Goal: Book appointment/travel/reservation

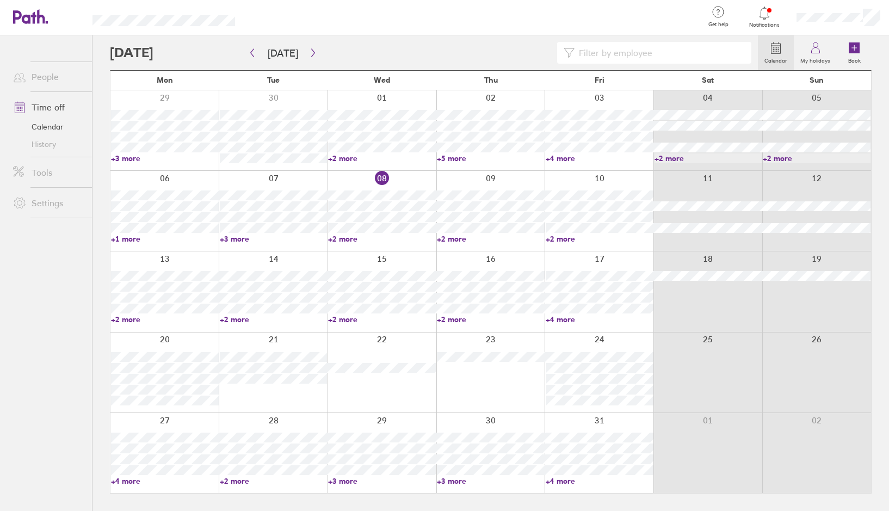
click at [142, 342] on div at bounding box center [164, 372] width 108 height 80
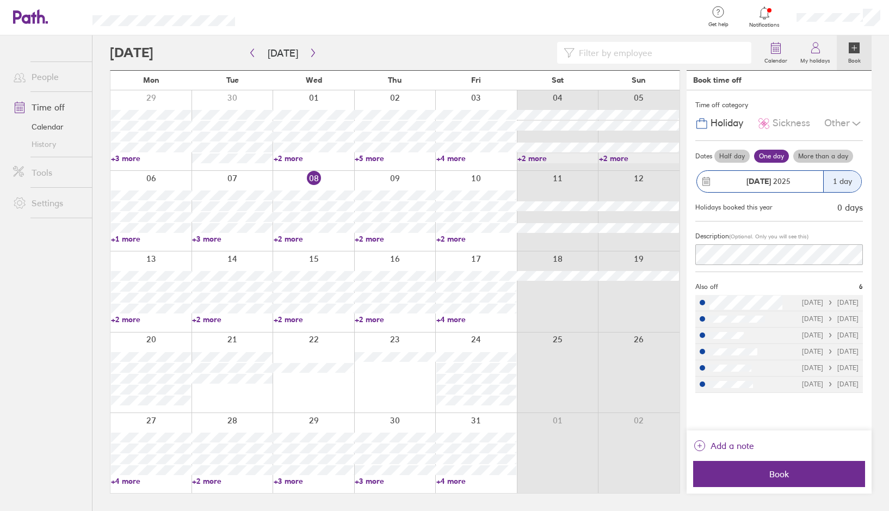
click at [839, 158] on label "More than a day" at bounding box center [823, 156] width 60 height 13
click at [0, 0] on input "More than a day" at bounding box center [0, 0] width 0 height 0
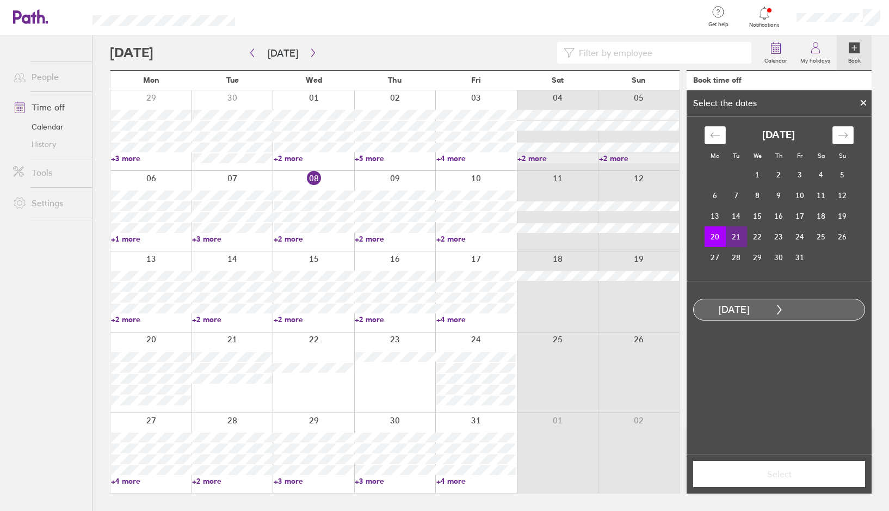
click at [739, 239] on td "21" at bounding box center [736, 236] width 21 height 21
click at [812, 473] on span "Select" at bounding box center [778, 474] width 157 height 10
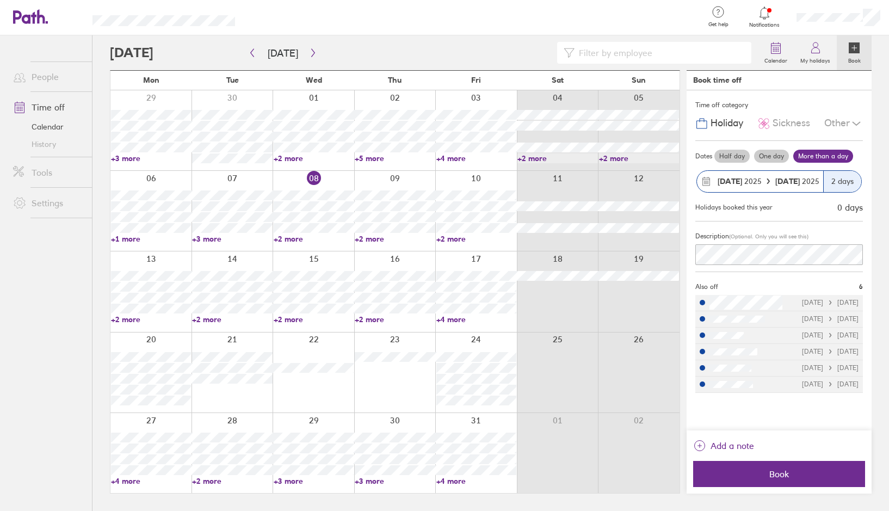
click at [856, 124] on icon at bounding box center [856, 123] width 8 height 3
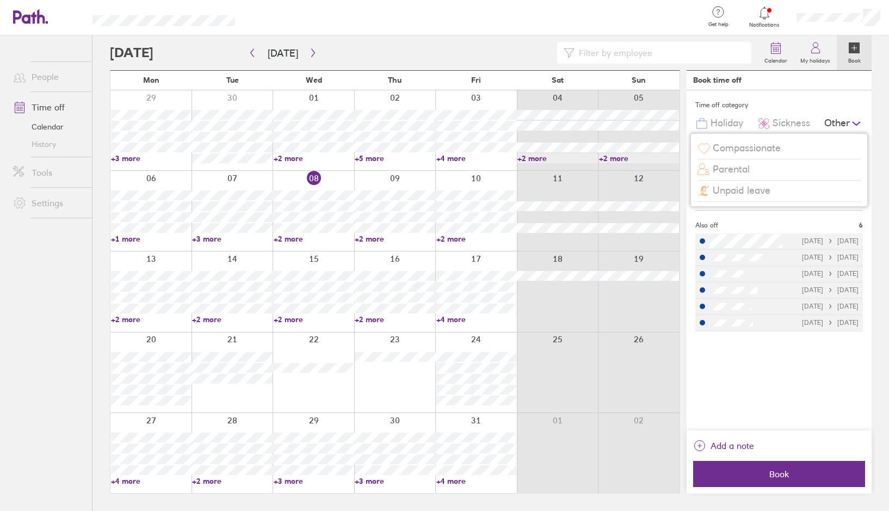
click at [754, 193] on span "Unpaid leave" at bounding box center [741, 190] width 58 height 11
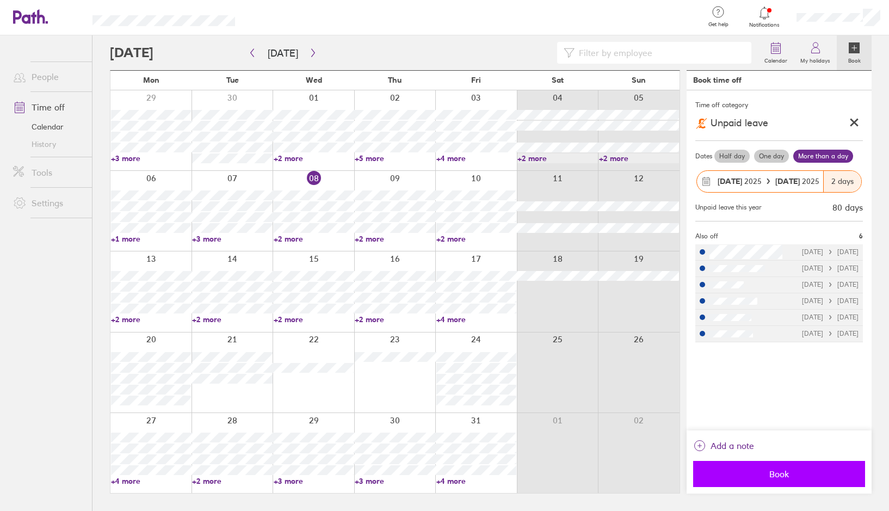
click at [786, 475] on span "Book" at bounding box center [778, 474] width 157 height 10
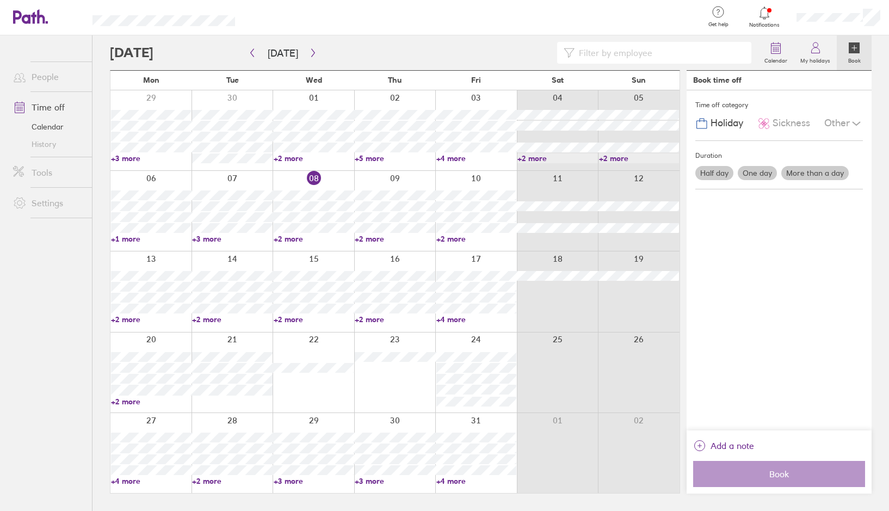
click at [114, 480] on link "+4 more" at bounding box center [151, 481] width 80 height 10
click at [766, 13] on icon at bounding box center [764, 13] width 13 height 13
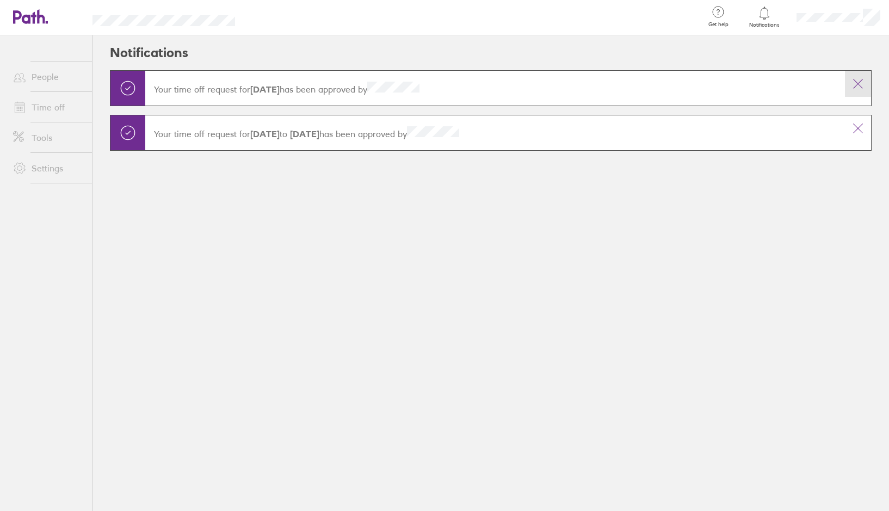
click at [859, 87] on icon at bounding box center [857, 83] width 13 height 13
